Goal: Information Seeking & Learning: Find contact information

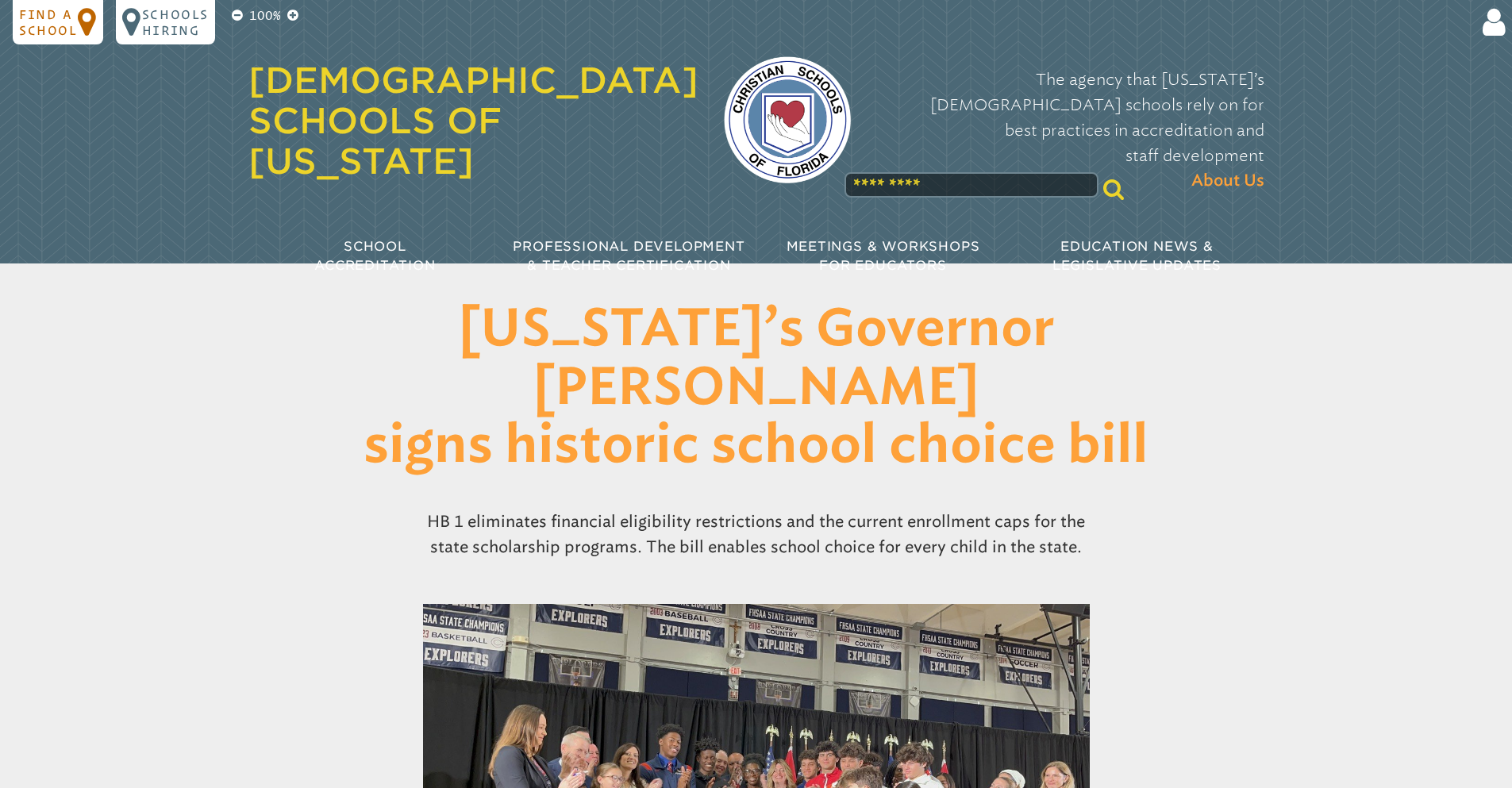
click at [42, 24] on p "Find a school" at bounding box center [49, 22] width 59 height 31
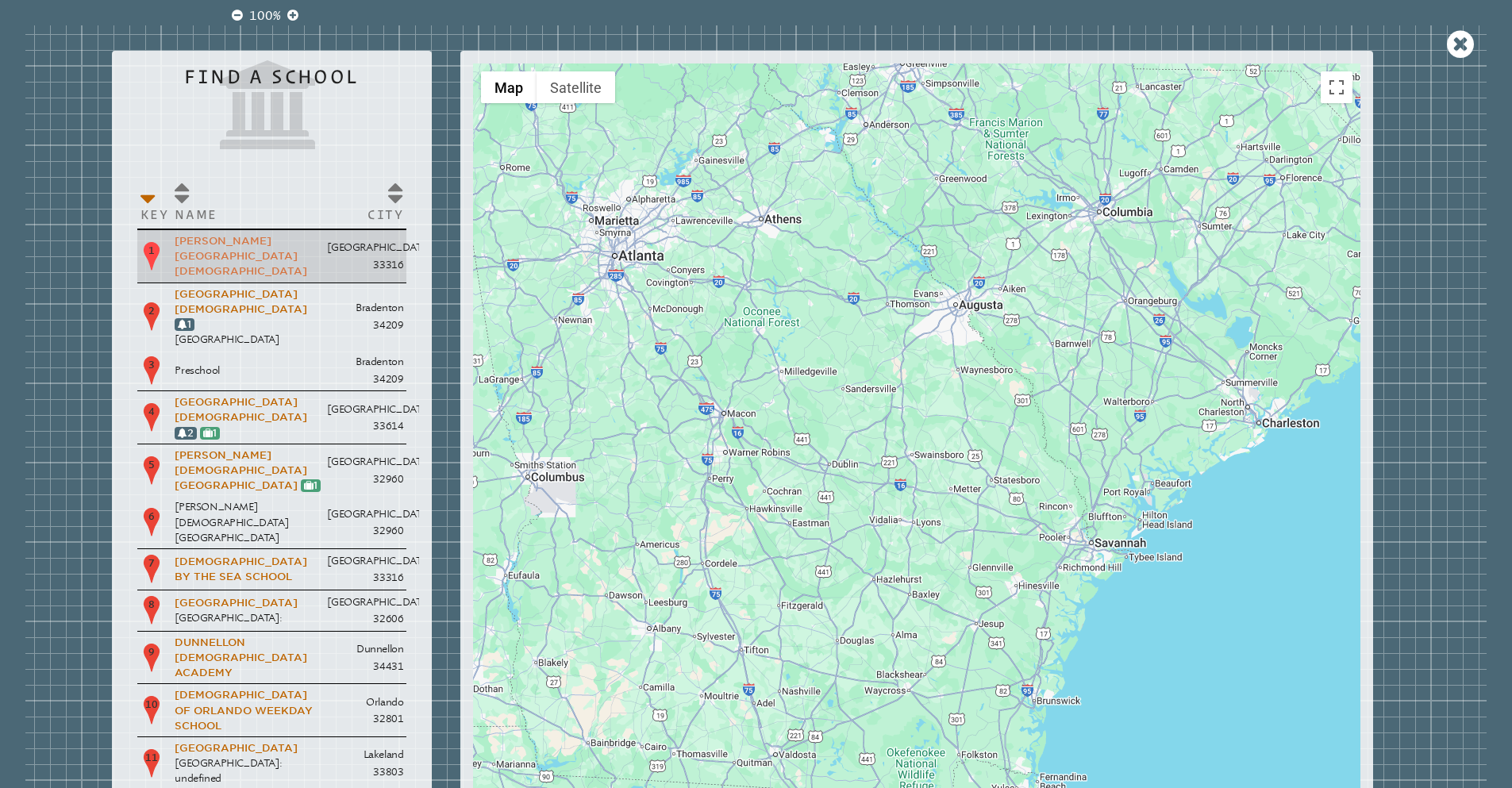
click at [193, 244] on link "[PERSON_NAME][GEOGRAPHIC_DATA][DEMOGRAPHIC_DATA]" at bounding box center [241, 257] width 133 height 42
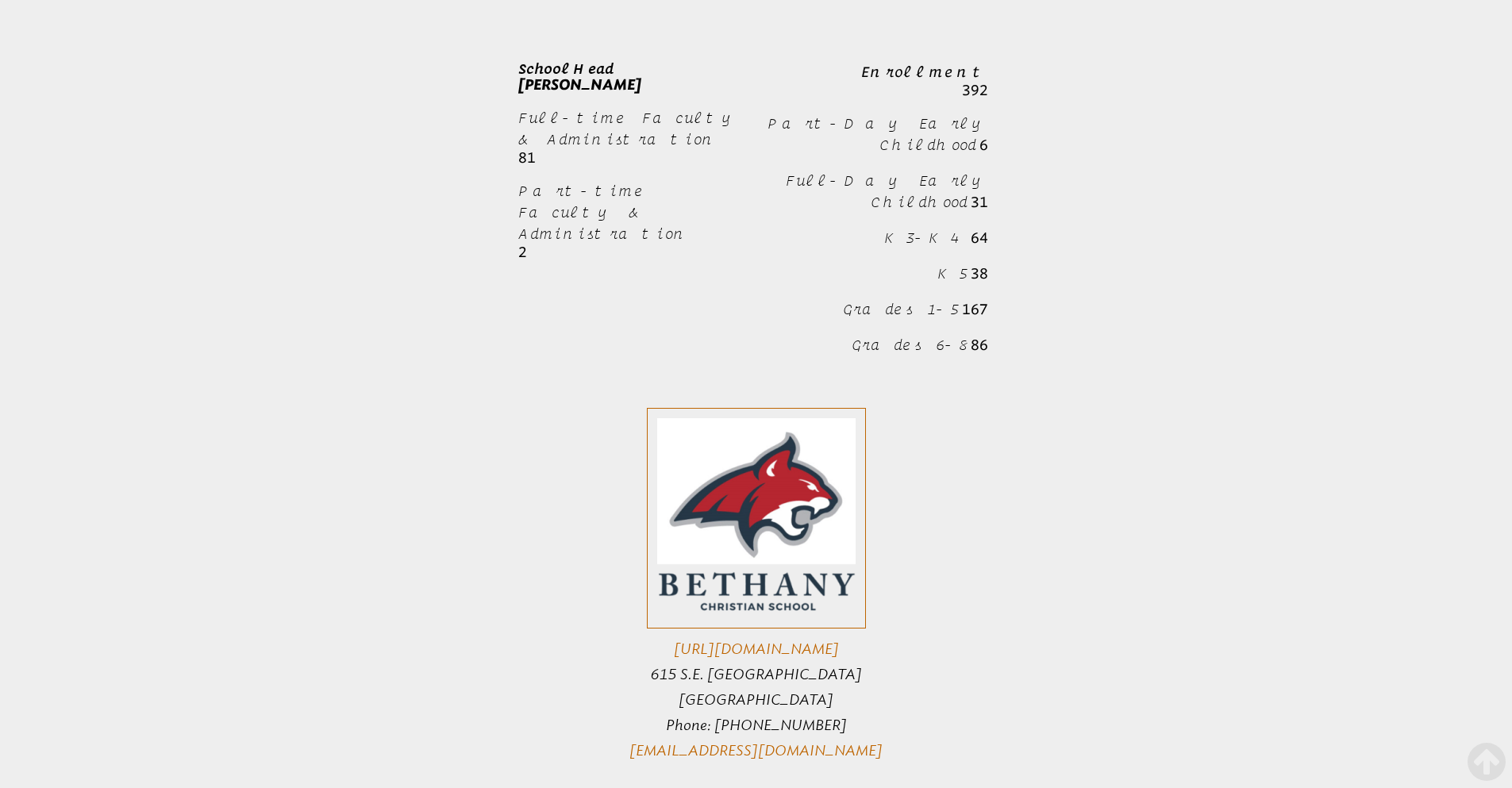
scroll to position [1270, 0]
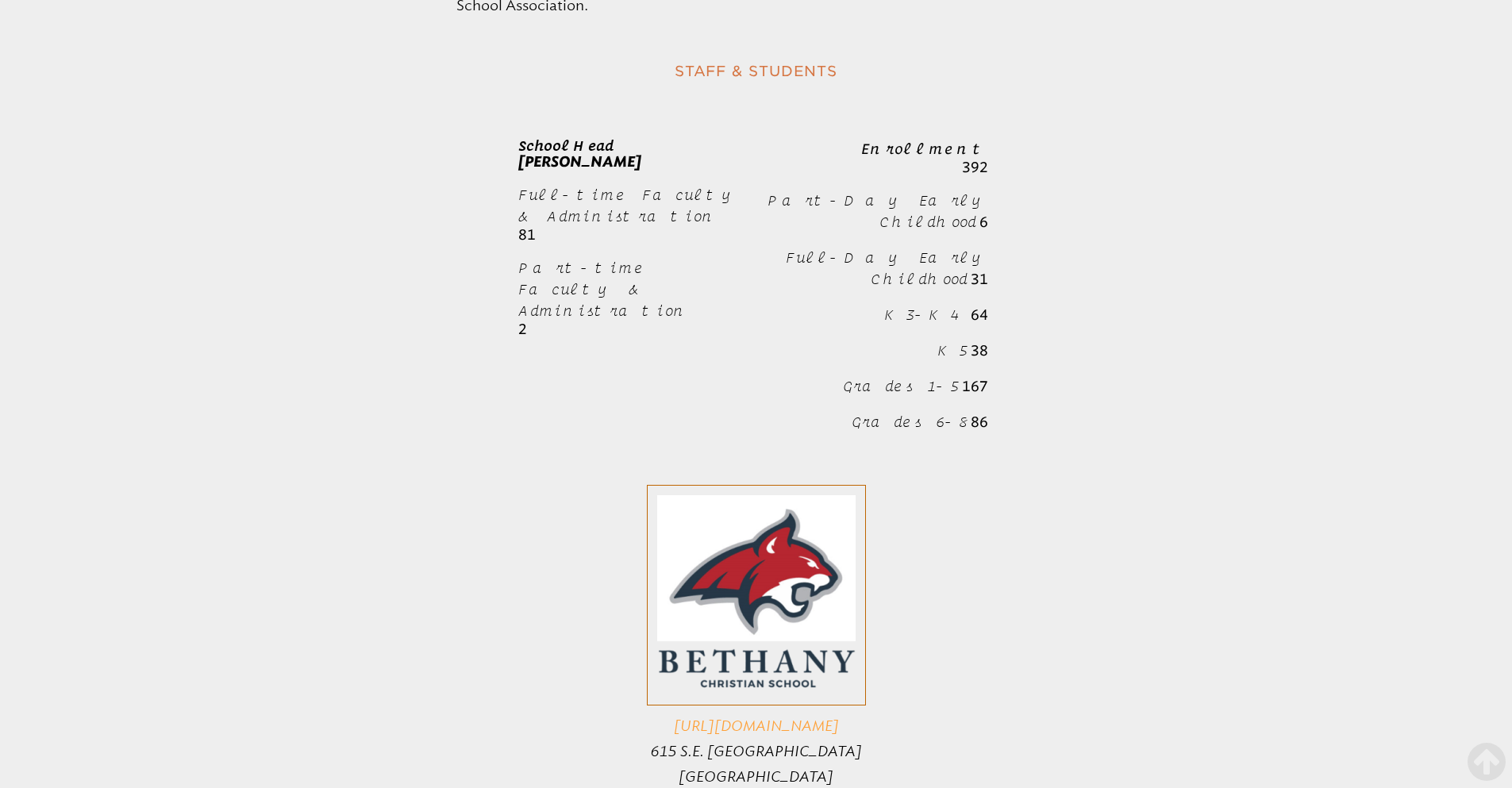
click at [776, 718] on link "http://bcsftl.org" at bounding box center [756, 726] width 165 height 18
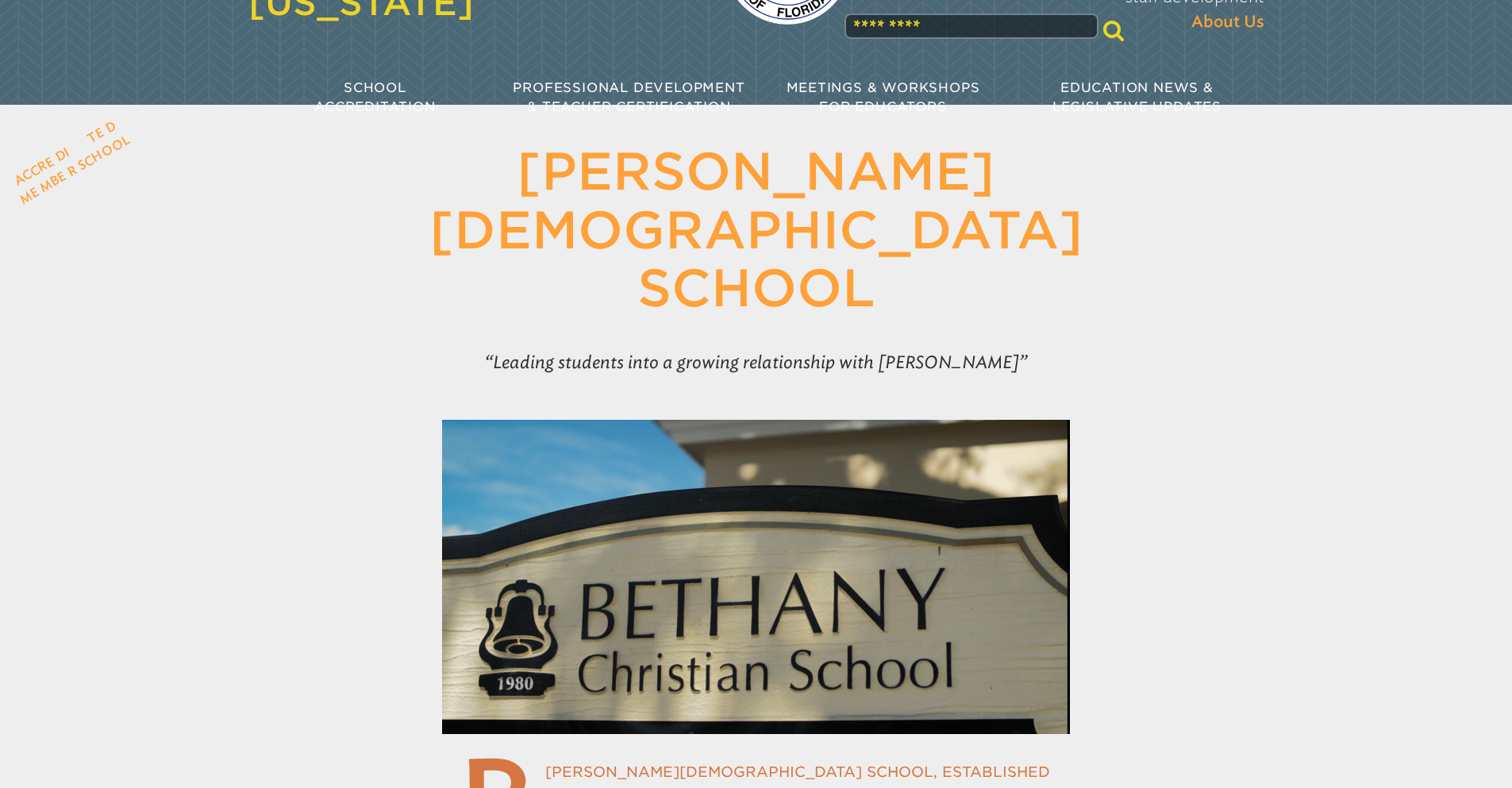
scroll to position [0, 0]
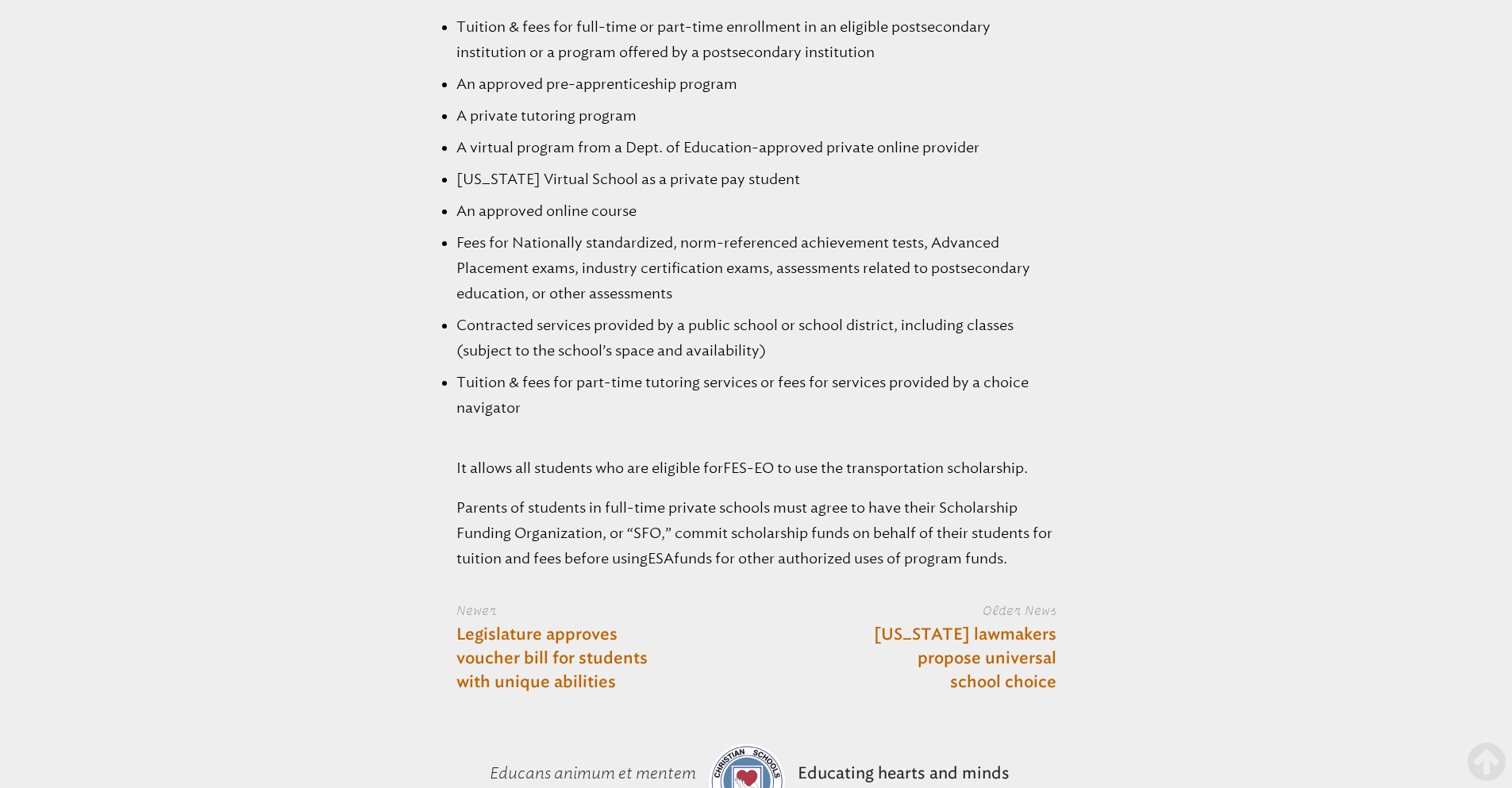
scroll to position [1654, 0]
